Goal: Task Accomplishment & Management: Manage account settings

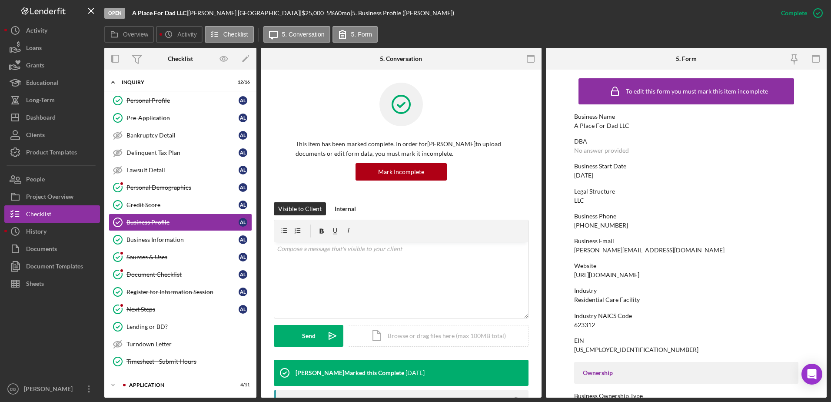
scroll to position [261, 0]
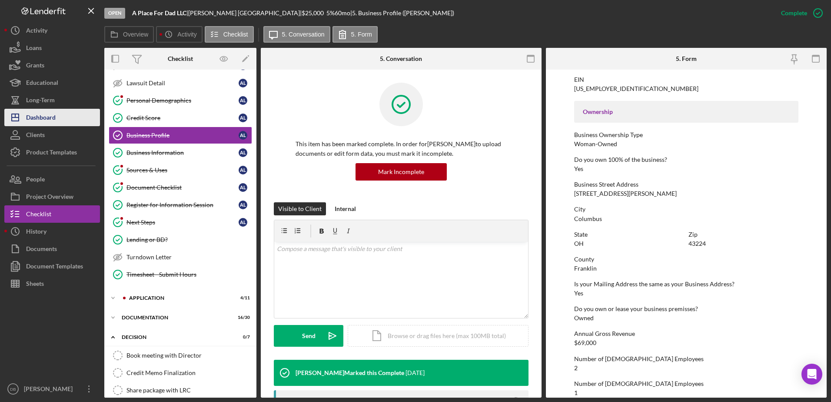
click at [34, 118] on div "Dashboard" at bounding box center [41, 119] width 30 height 20
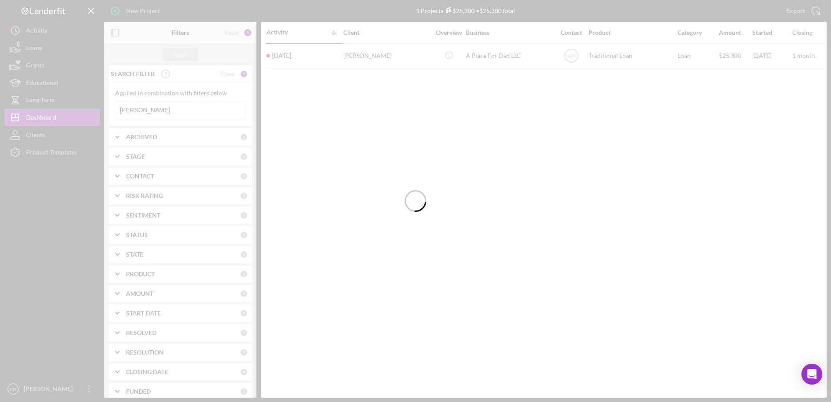
click at [166, 113] on div at bounding box center [415, 201] width 831 height 402
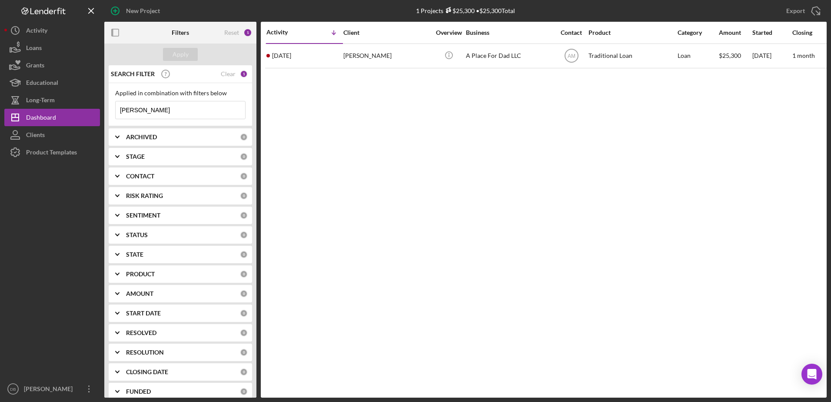
click at [164, 113] on input "[PERSON_NAME]" at bounding box center [181, 109] width 130 height 17
type input "A"
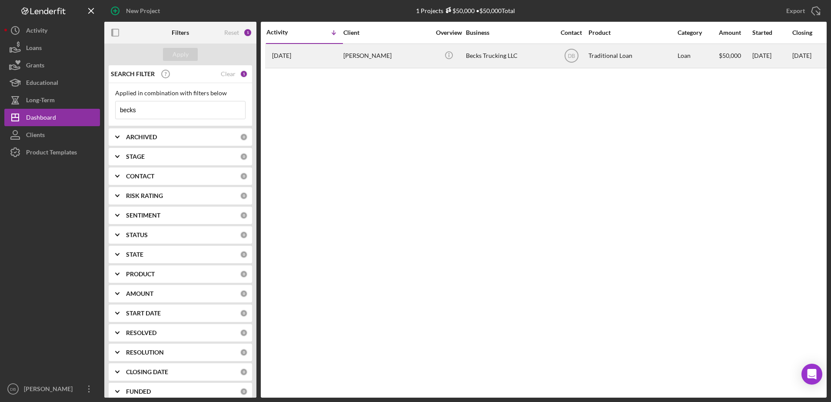
type input "becks"
click at [404, 58] on div "[PERSON_NAME]" at bounding box center [386, 55] width 87 height 23
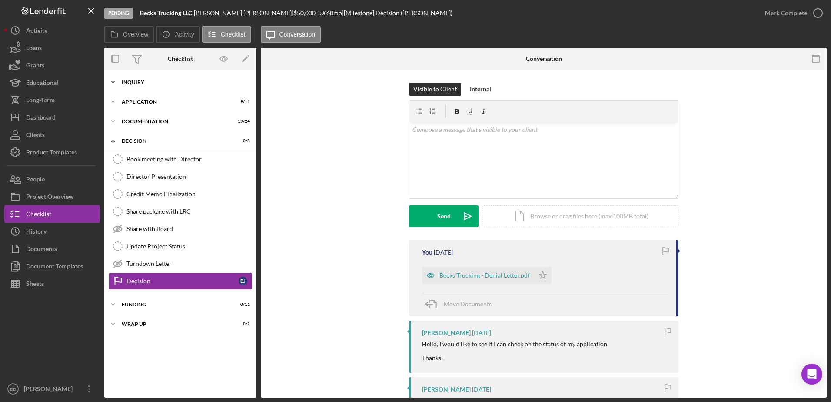
click at [127, 86] on div "Icon/Expander Inquiry 10 / 15" at bounding box center [180, 81] width 152 height 17
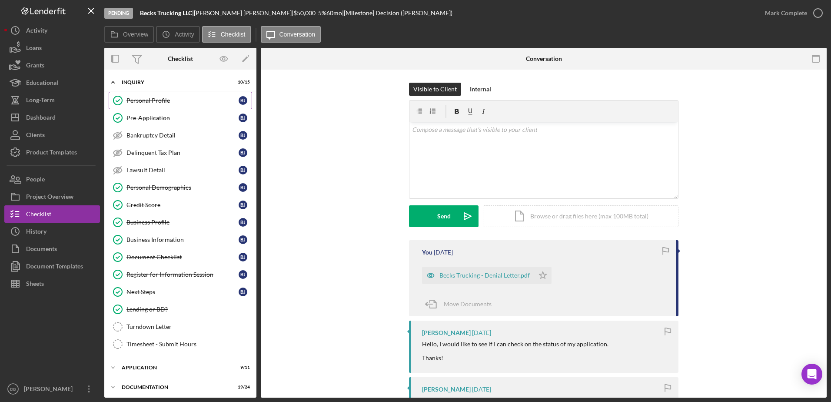
click at [149, 103] on div "Personal Profile" at bounding box center [183, 100] width 112 height 7
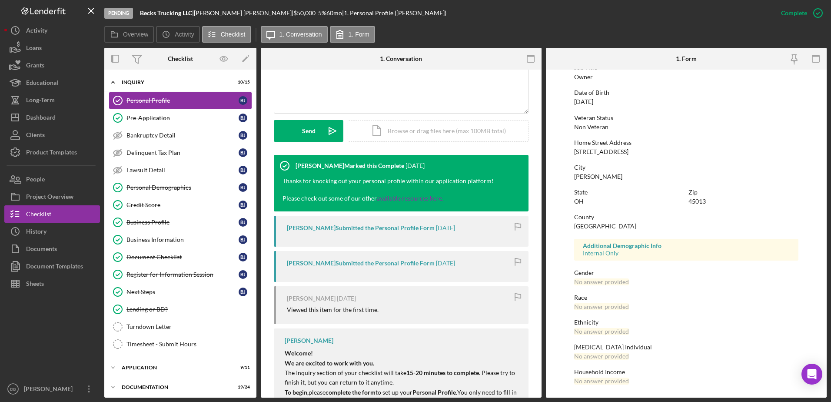
scroll to position [217, 0]
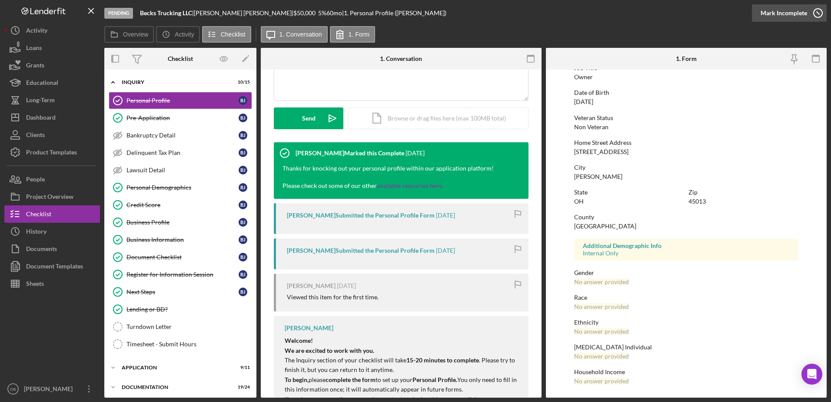
click at [800, 12] on div "Mark Incomplete" at bounding box center [784, 12] width 47 height 17
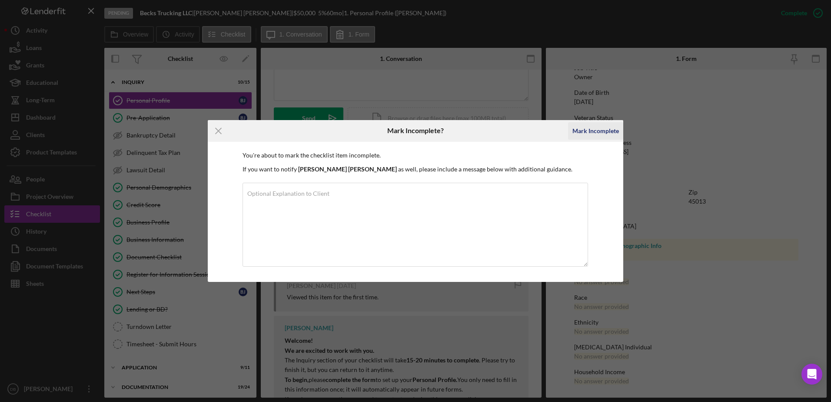
click at [597, 130] on div "Mark Incomplete" at bounding box center [596, 130] width 47 height 17
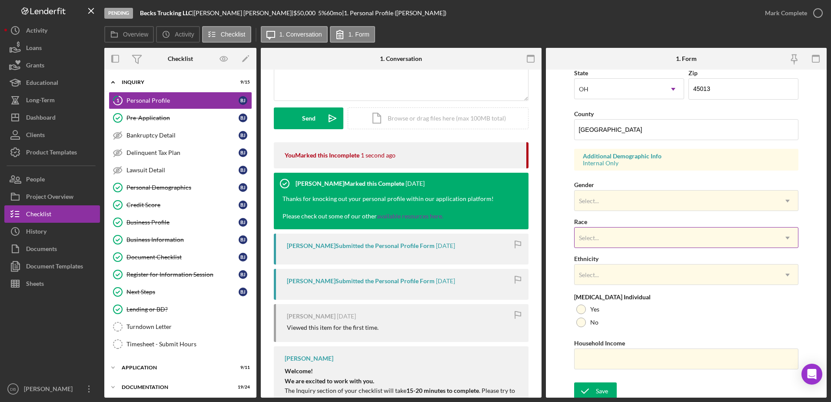
scroll to position [253, 0]
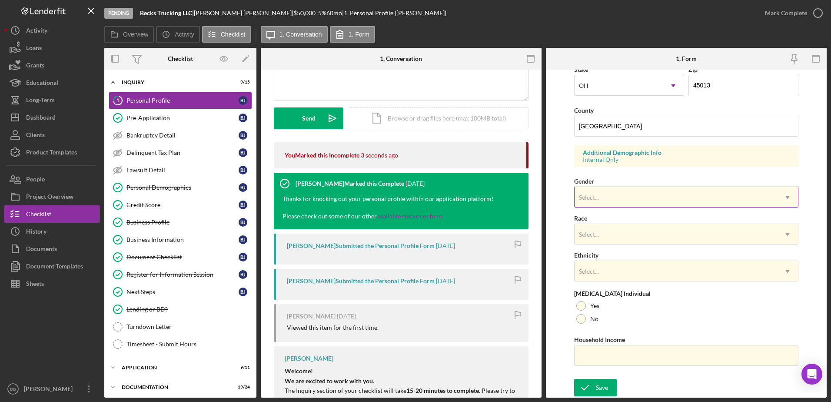
click at [595, 196] on div "Select..." at bounding box center [589, 197] width 20 height 7
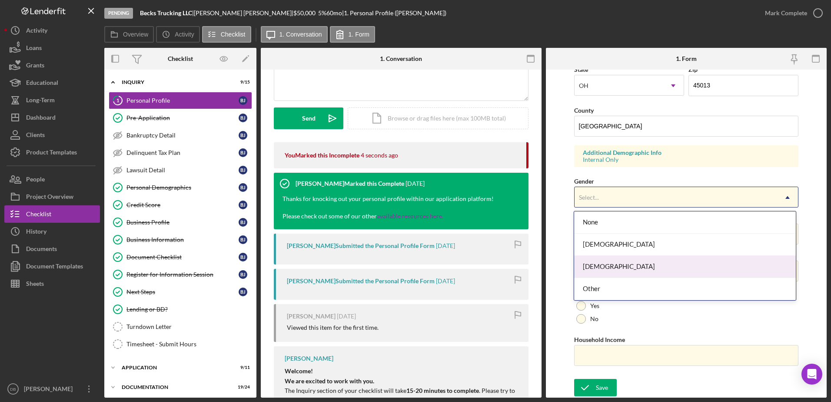
click at [602, 270] on div "[DEMOGRAPHIC_DATA]" at bounding box center [685, 267] width 222 height 22
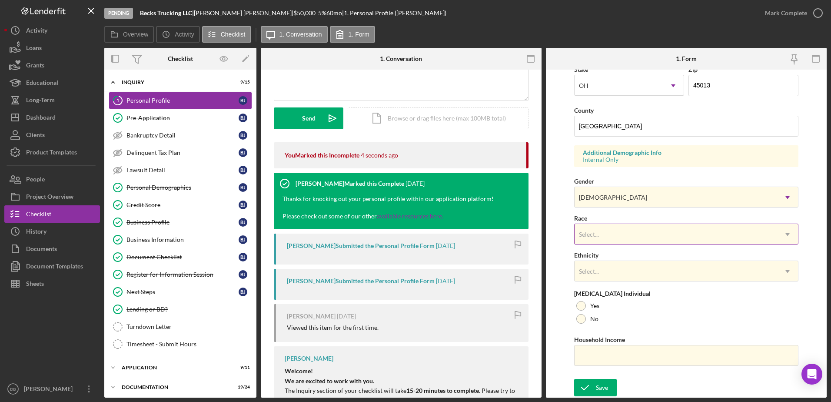
click at [604, 230] on div "Select..." at bounding box center [676, 234] width 203 height 20
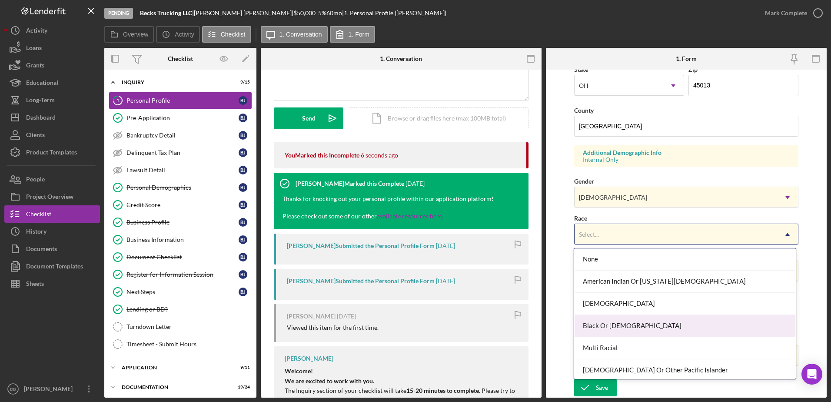
click at [614, 324] on div "Black Or [DEMOGRAPHIC_DATA]" at bounding box center [685, 326] width 222 height 22
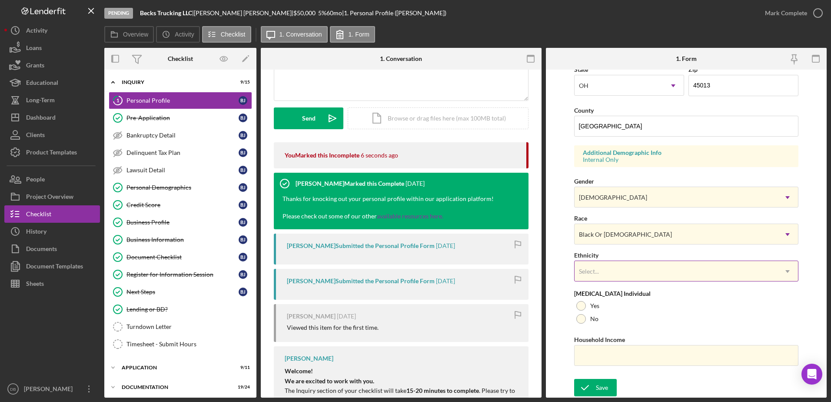
click at [608, 264] on div "Select..." at bounding box center [676, 271] width 203 height 20
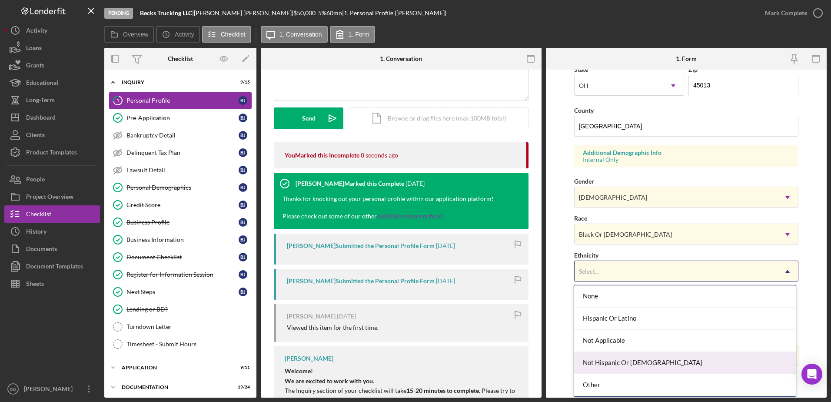
click at [611, 364] on div "Not Hispanic Or [DEMOGRAPHIC_DATA]" at bounding box center [685, 363] width 222 height 22
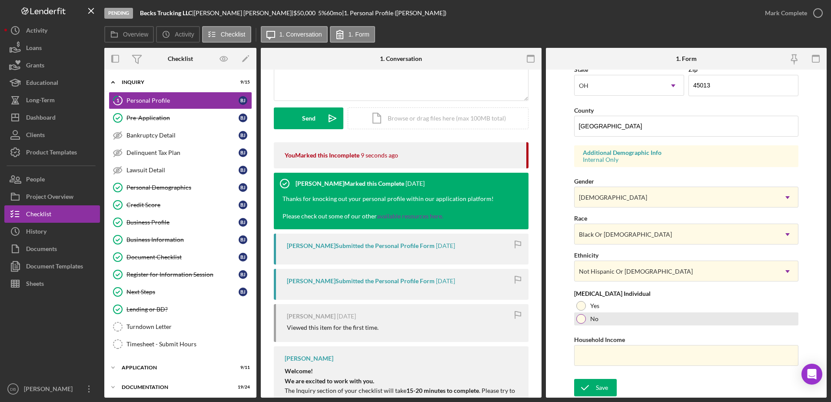
drag, startPoint x: 583, startPoint y: 322, endPoint x: 601, endPoint y: 322, distance: 18.3
click at [583, 321] on div at bounding box center [581, 319] width 10 height 10
click at [593, 387] on icon "submit" at bounding box center [585, 387] width 22 height 22
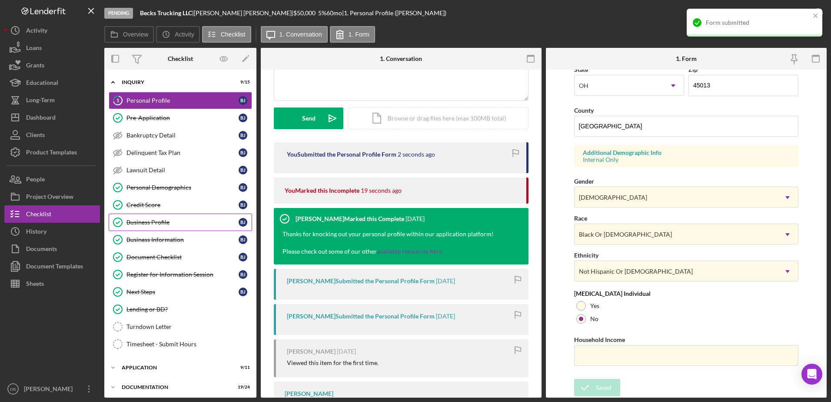
click at [192, 222] on div "Business Profile" at bounding box center [183, 222] width 112 height 7
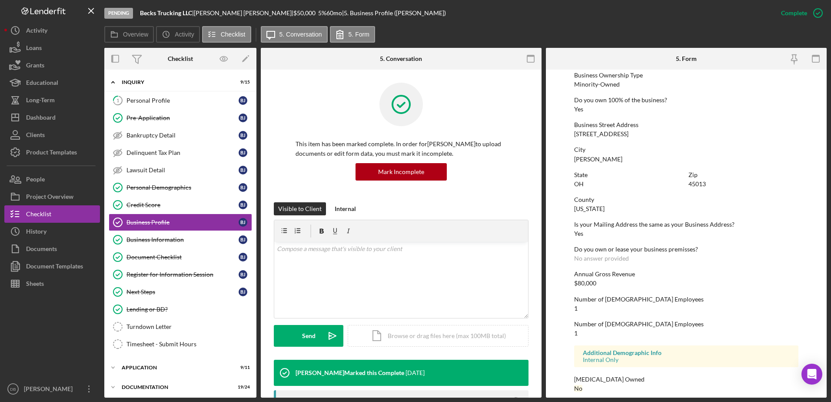
scroll to position [328, 0]
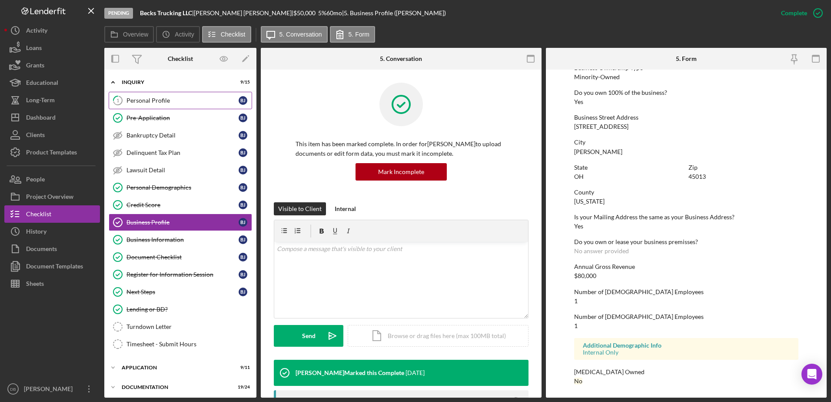
click at [195, 106] on link "1 Personal Profile [PERSON_NAME]" at bounding box center [180, 100] width 143 height 17
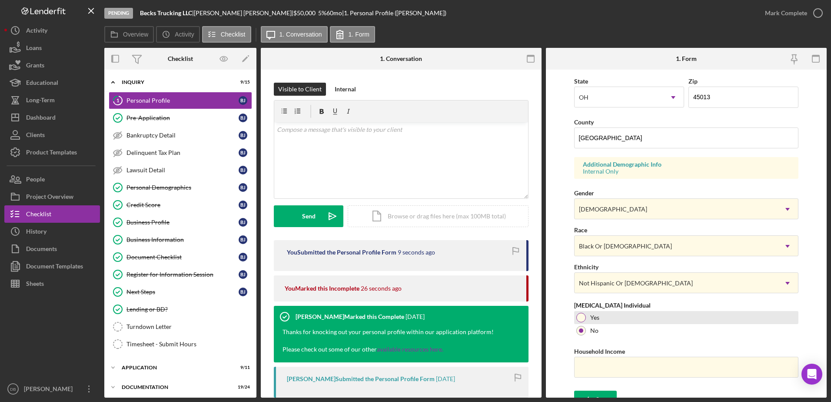
scroll to position [253, 0]
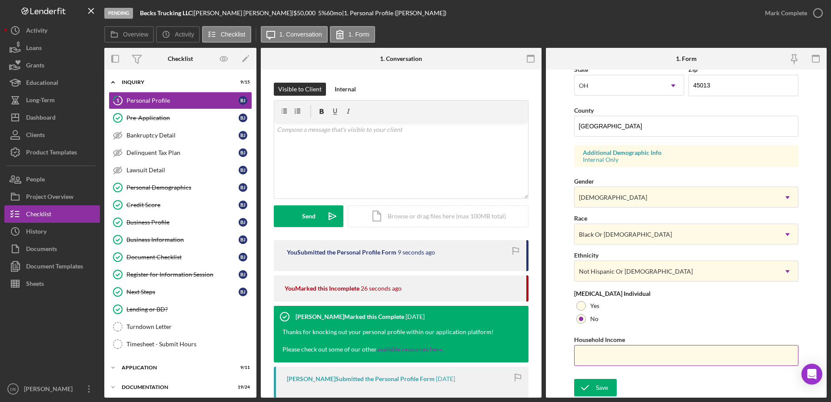
click at [603, 358] on input "Household Income" at bounding box center [686, 355] width 225 height 21
type input "$80,000"
click at [589, 390] on icon "submit" at bounding box center [585, 387] width 22 height 22
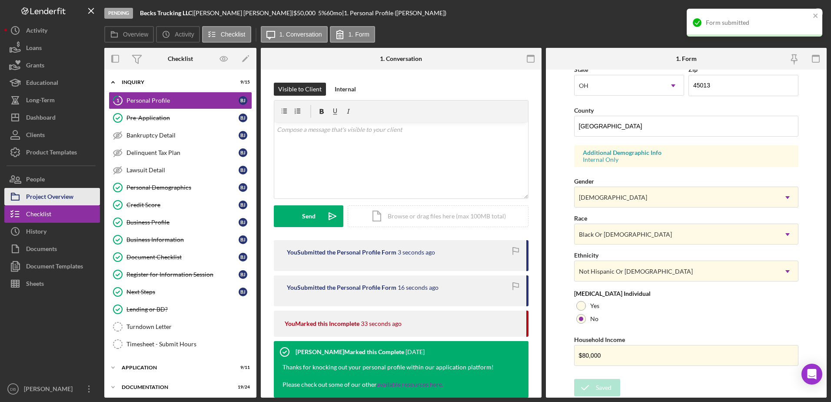
click at [37, 193] on div "Project Overview" at bounding box center [49, 198] width 47 height 20
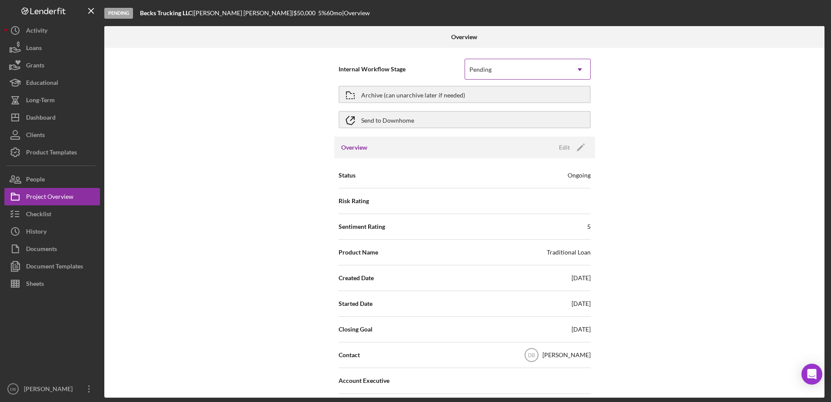
click at [508, 72] on div "Pending" at bounding box center [517, 70] width 104 height 20
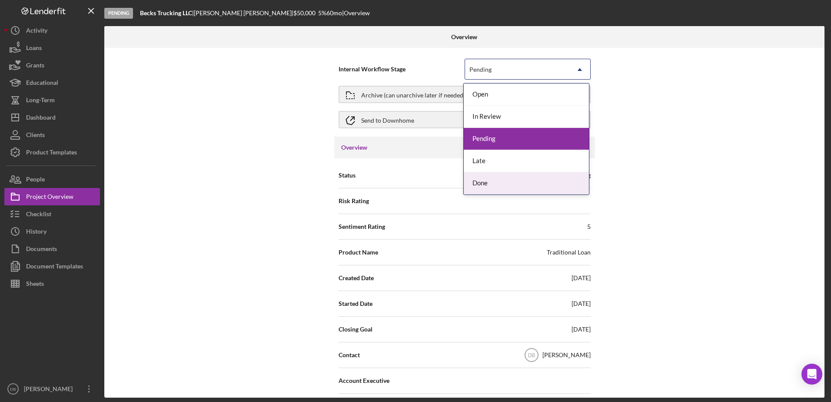
click at [475, 185] on div "Done" at bounding box center [526, 183] width 125 height 22
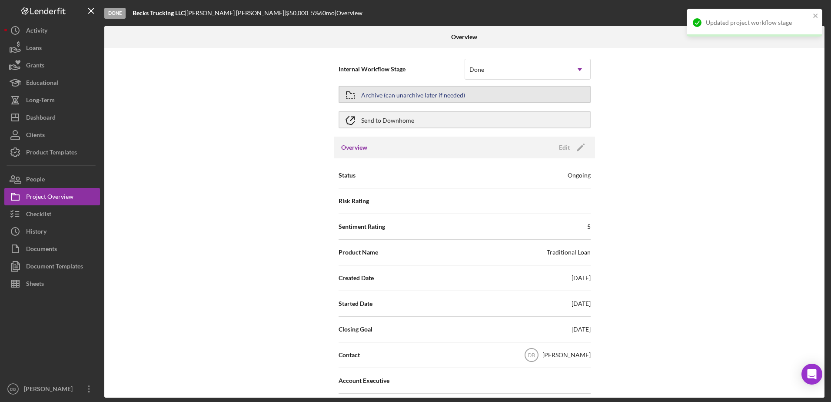
click at [385, 97] on div "Archive (can unarchive later if needed)" at bounding box center [413, 95] width 104 height 16
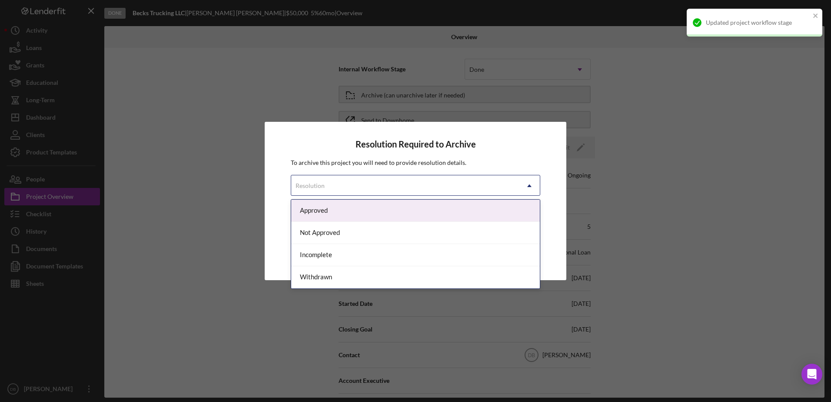
click at [423, 185] on div "Resolution" at bounding box center [405, 186] width 228 height 20
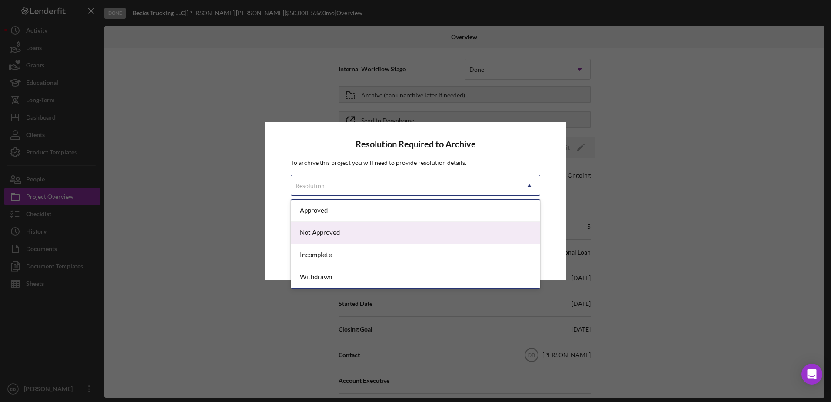
click at [351, 234] on div "Not Approved" at bounding box center [415, 233] width 249 height 22
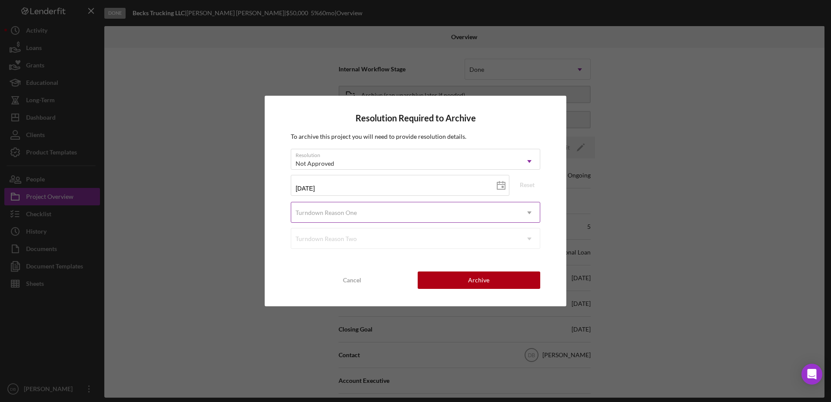
click at [343, 209] on div "Turndown Reason One" at bounding box center [326, 212] width 61 height 7
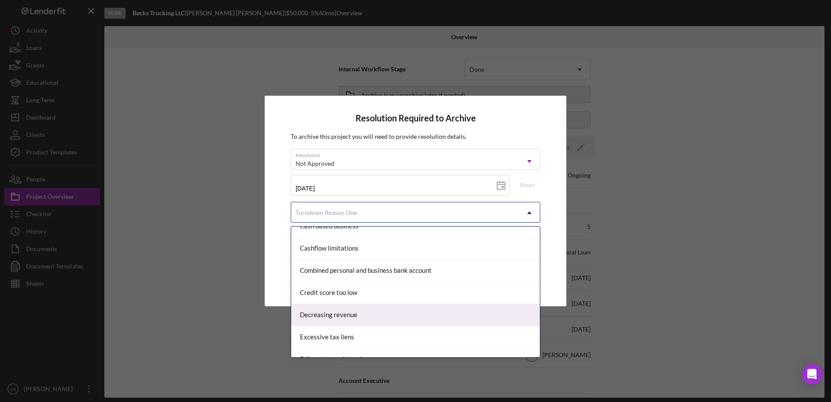
scroll to position [87, 0]
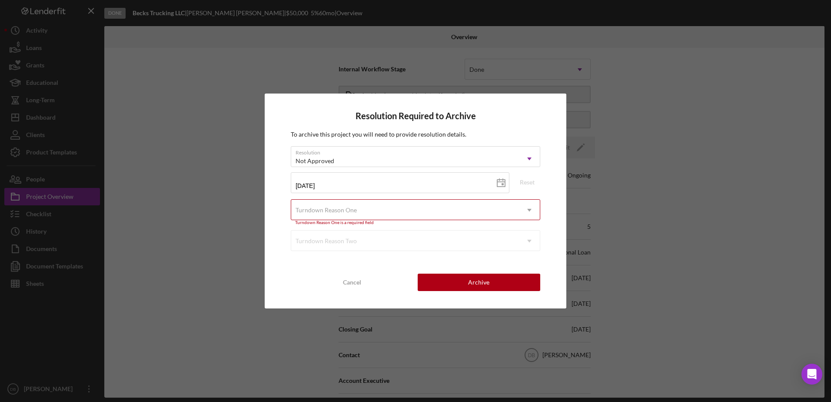
click at [473, 213] on div "Turndown Reason One" at bounding box center [405, 210] width 228 height 20
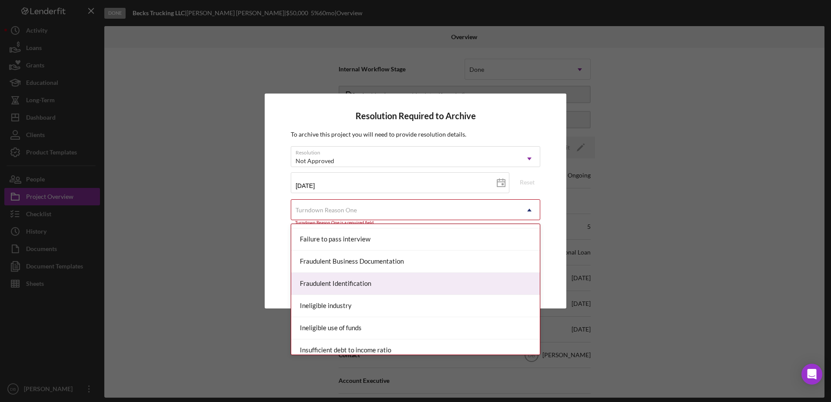
scroll to position [261, 0]
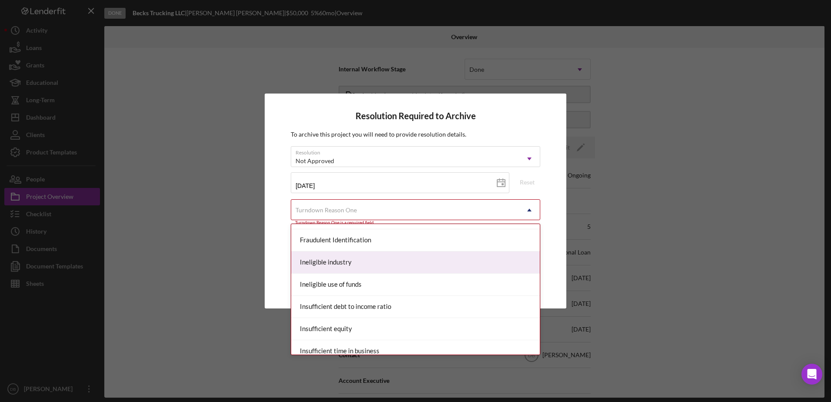
click at [376, 255] on div "Ineligible industry" at bounding box center [415, 262] width 249 height 22
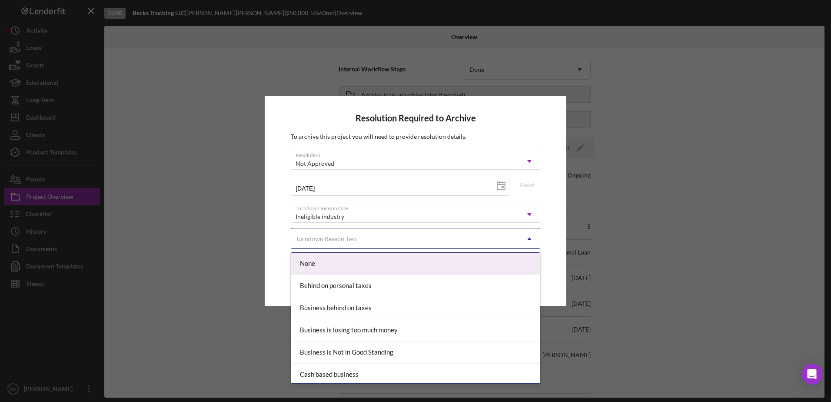
click at [409, 240] on div "Turndown Reason Two" at bounding box center [405, 239] width 228 height 20
drag, startPoint x: 387, startPoint y: 257, endPoint x: 396, endPoint y: 260, distance: 9.1
click at [388, 257] on div "None" at bounding box center [415, 264] width 249 height 22
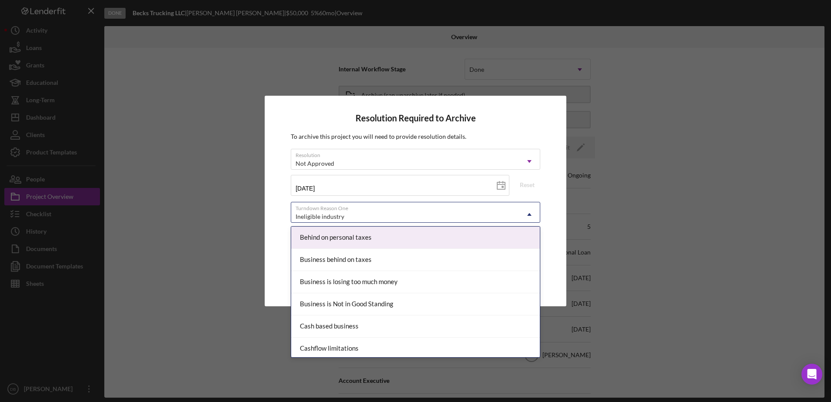
drag, startPoint x: 430, startPoint y: 224, endPoint x: 358, endPoint y: 244, distance: 74.2
click at [429, 224] on div "Ineligible industry" at bounding box center [405, 216] width 228 height 20
click at [539, 176] on div "Reset" at bounding box center [525, 183] width 30 height 17
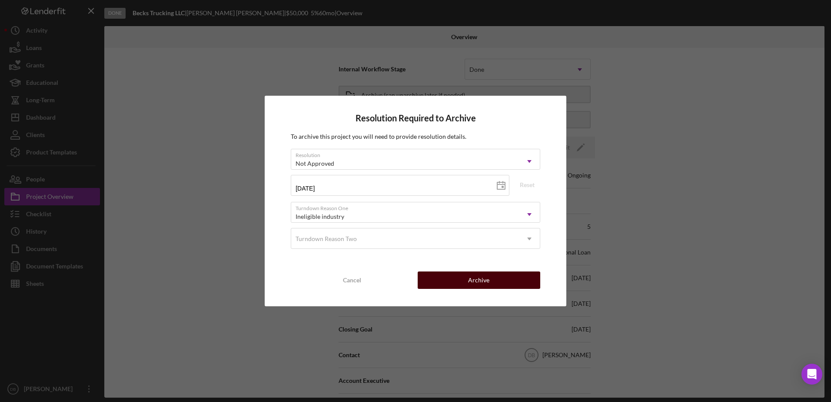
click at [495, 276] on button "Archive" at bounding box center [479, 279] width 123 height 17
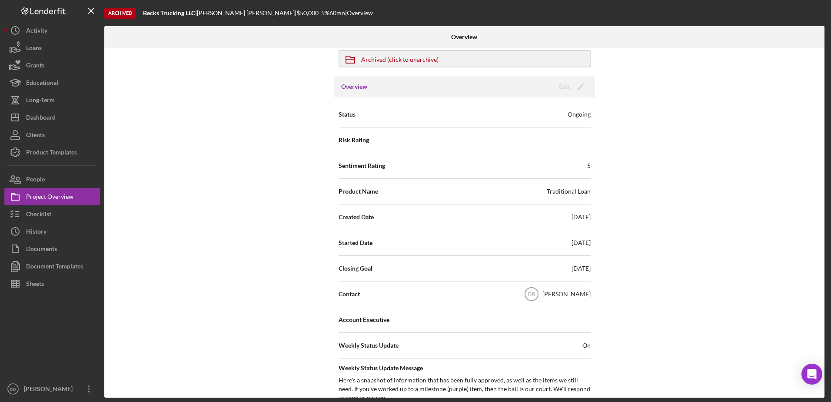
scroll to position [0, 0]
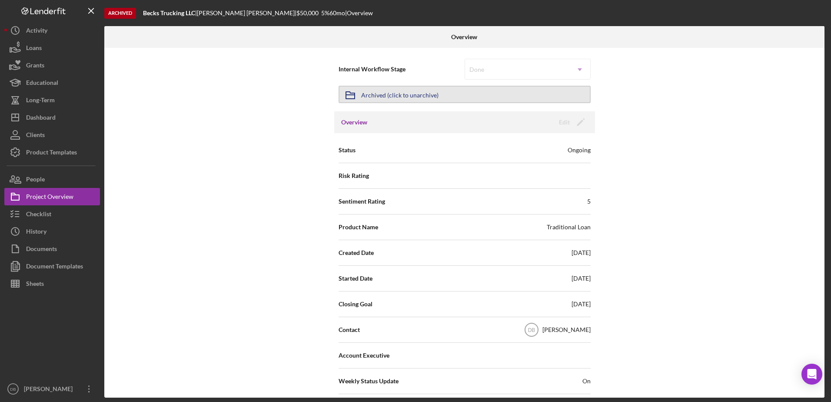
click at [376, 95] on div "Archived (click to unarchive)" at bounding box center [399, 95] width 77 height 16
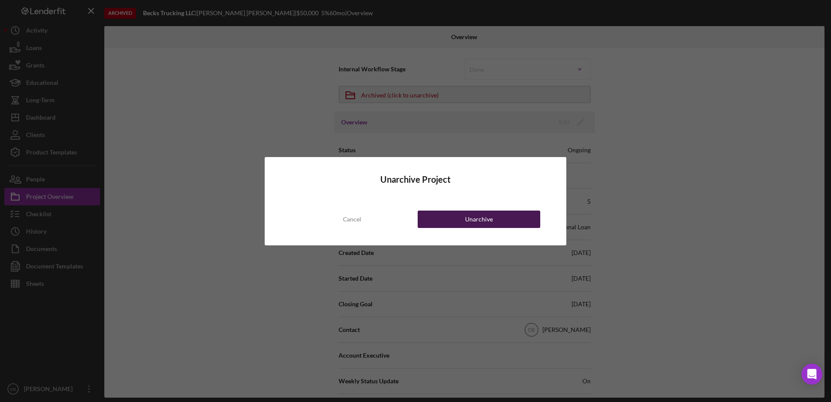
click at [449, 217] on button "Unarchive" at bounding box center [479, 218] width 123 height 17
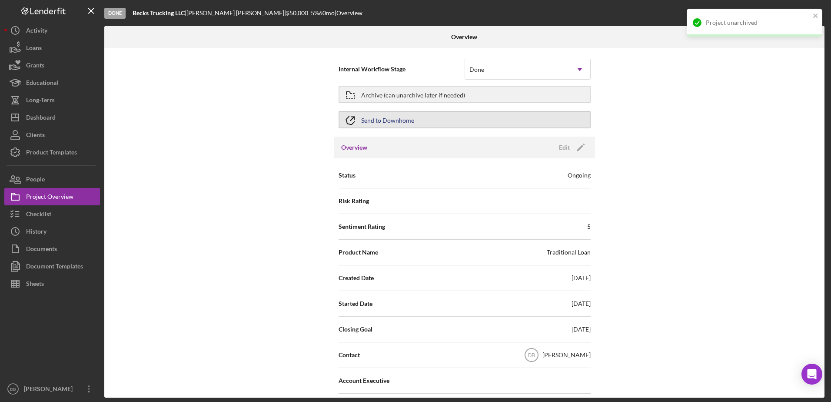
click at [367, 123] on div "Send to Downhome" at bounding box center [387, 120] width 53 height 16
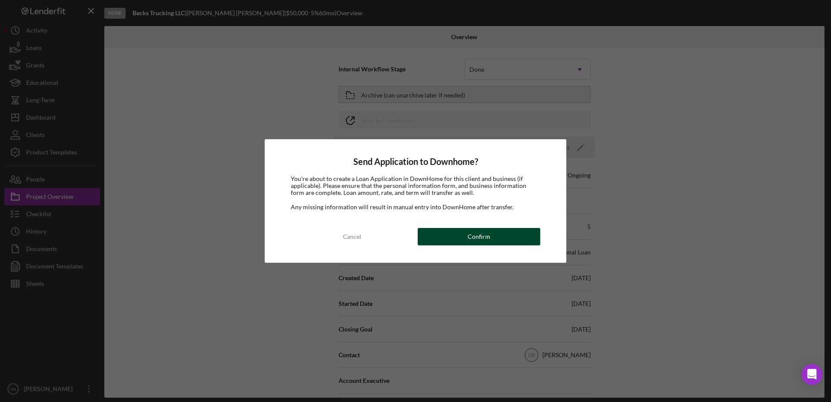
click at [483, 233] on div "Confirm" at bounding box center [479, 236] width 23 height 17
